Goal: Information Seeking & Learning: Learn about a topic

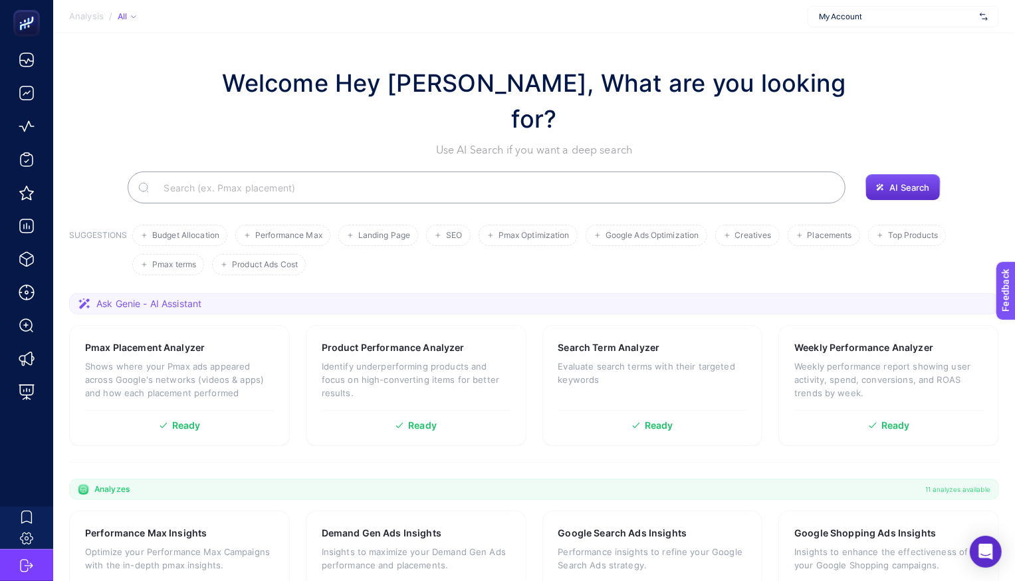
click at [830, 18] on span "My Account" at bounding box center [897, 16] width 156 height 11
type input "koçta"
click at [834, 45] on span "Koçtaş" at bounding box center [831, 44] width 25 height 11
click at [374, 169] on input "Search" at bounding box center [494, 187] width 682 height 37
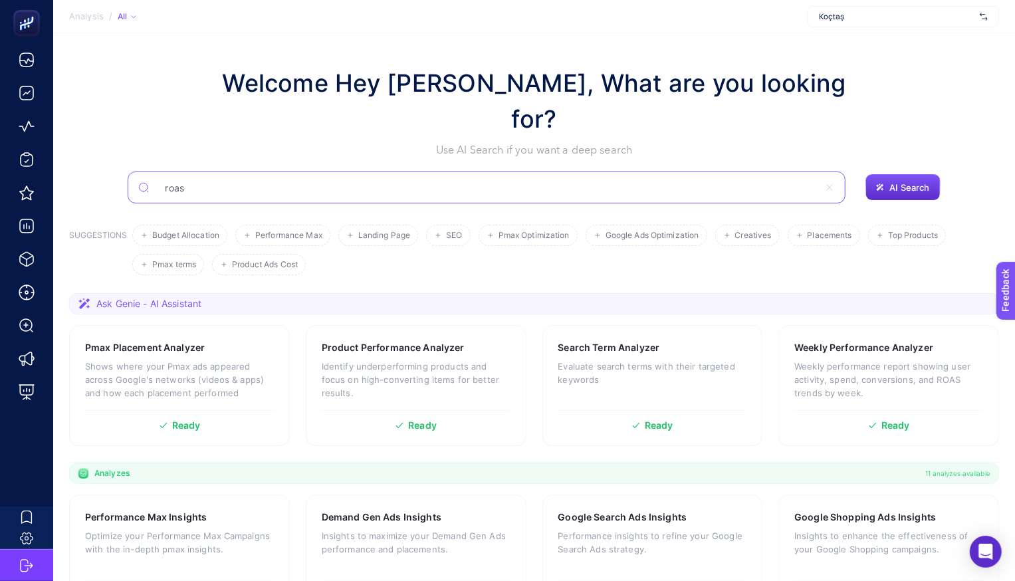
type input "roas"
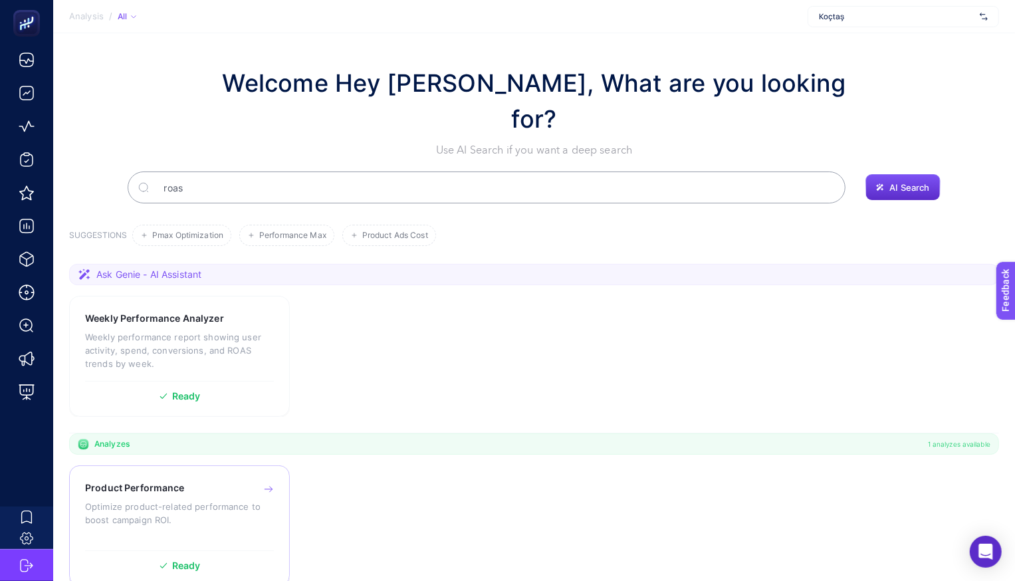
click at [171, 465] on div "Product Performance Optimize product-related performance to boost campaign ROI.…" at bounding box center [179, 525] width 221 height 121
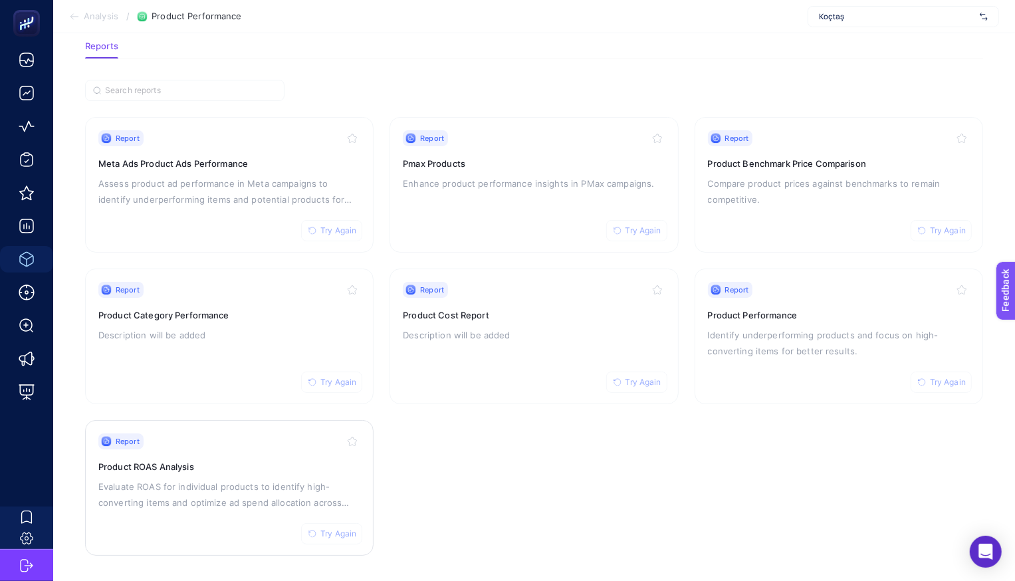
click at [217, 455] on div "Report Try Again Product ROAS Analysis Evaluate ROAS for individual products to…" at bounding box center [229, 487] width 262 height 109
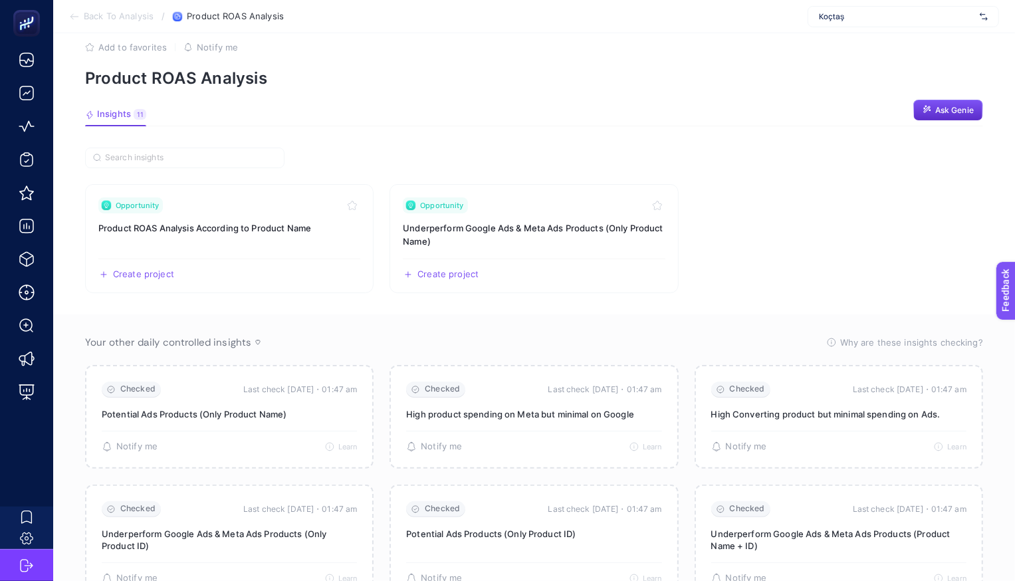
scroll to position [66, 0]
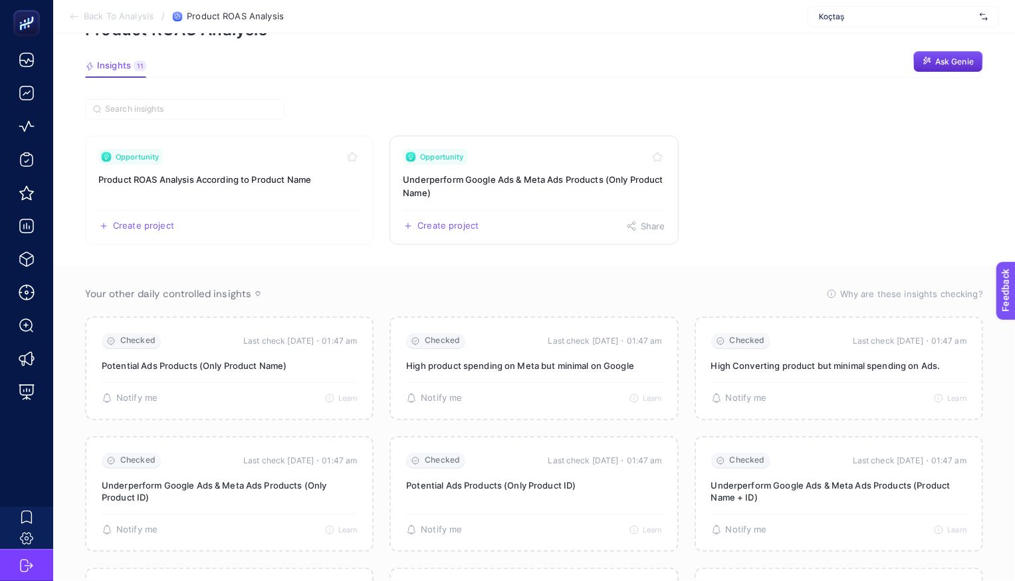
click at [475, 179] on h3 "Underperform Google Ads & Meta Ads Products (Only Product Name)" at bounding box center [534, 186] width 262 height 27
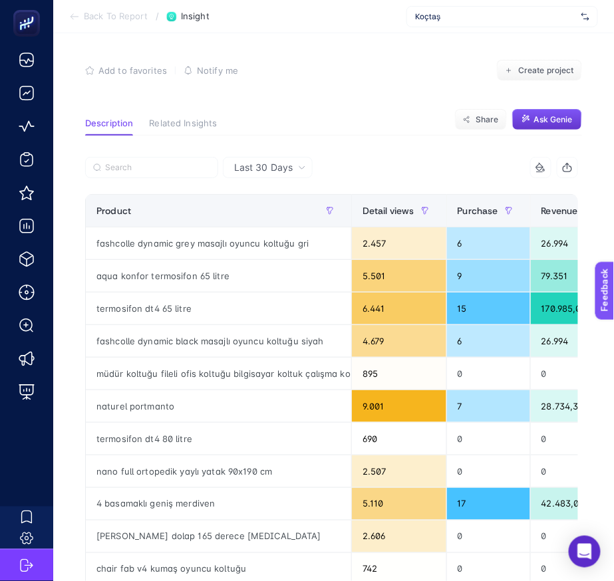
click at [537, 122] on span "Ask Genie" at bounding box center [553, 119] width 39 height 11
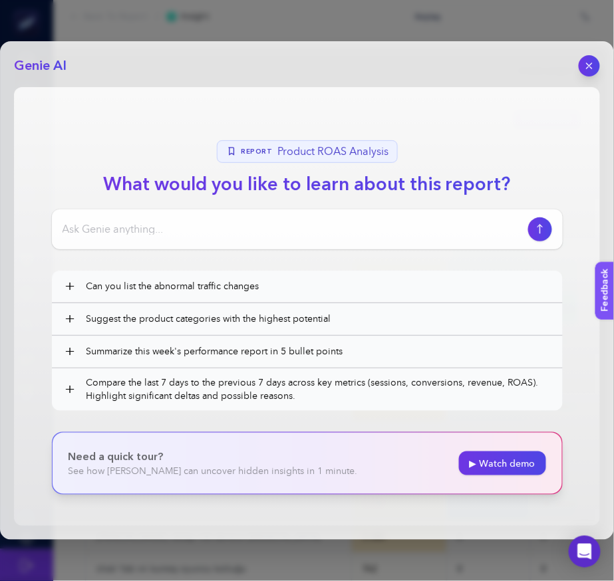
click at [508, 131] on section "Report Product ROAS Analysis What would you like to learn about this report? + …" at bounding box center [307, 306] width 586 height 439
